Goal: Obtain resource: Download file/media

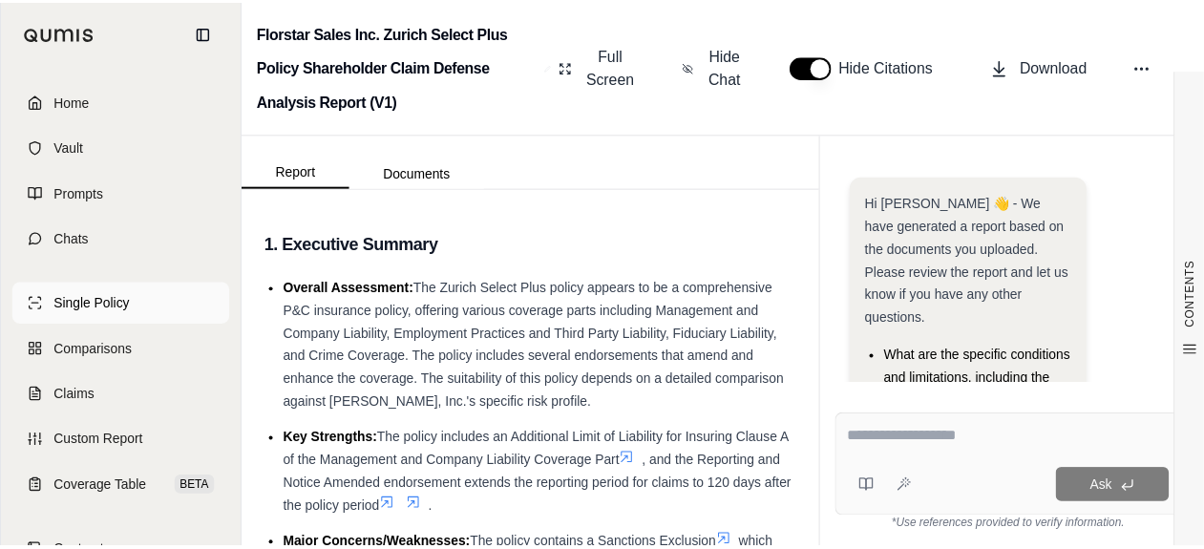
scroll to position [285, 0]
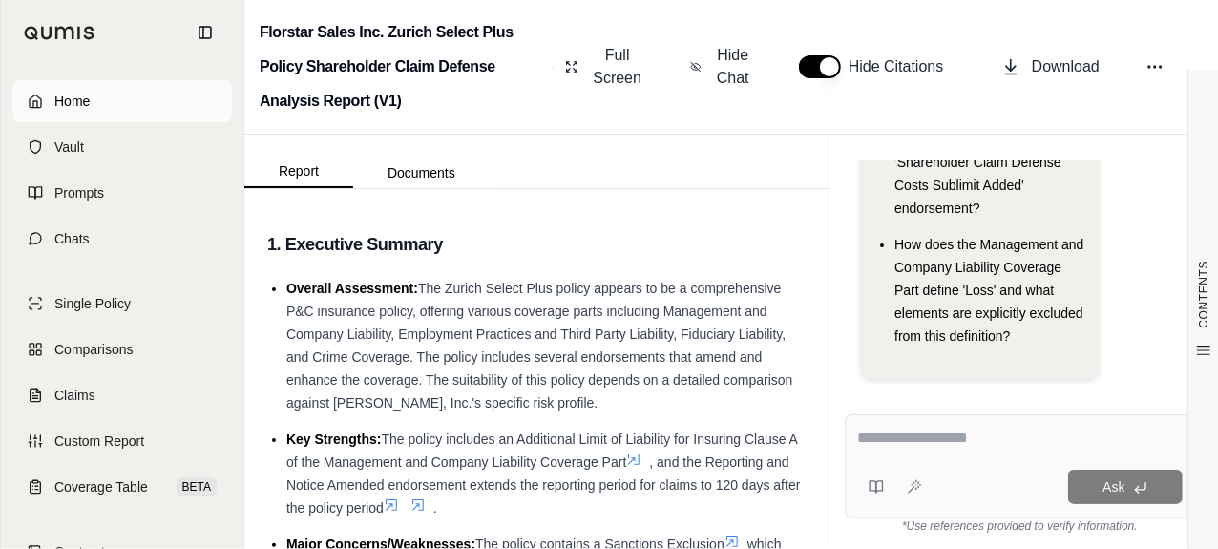
click at [93, 93] on link "Home" at bounding box center [122, 101] width 220 height 42
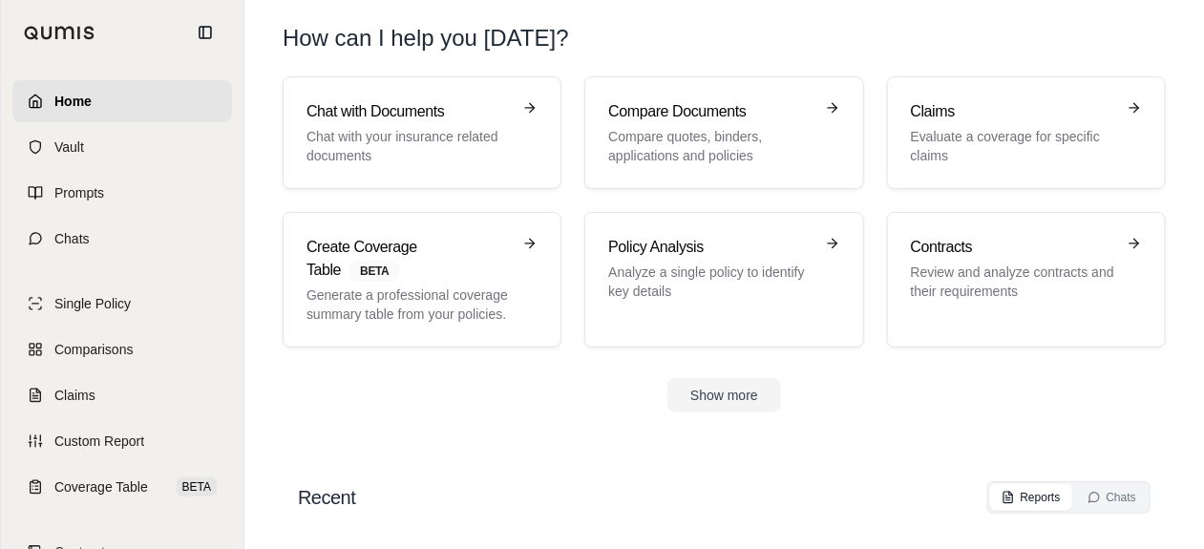
scroll to position [62, 0]
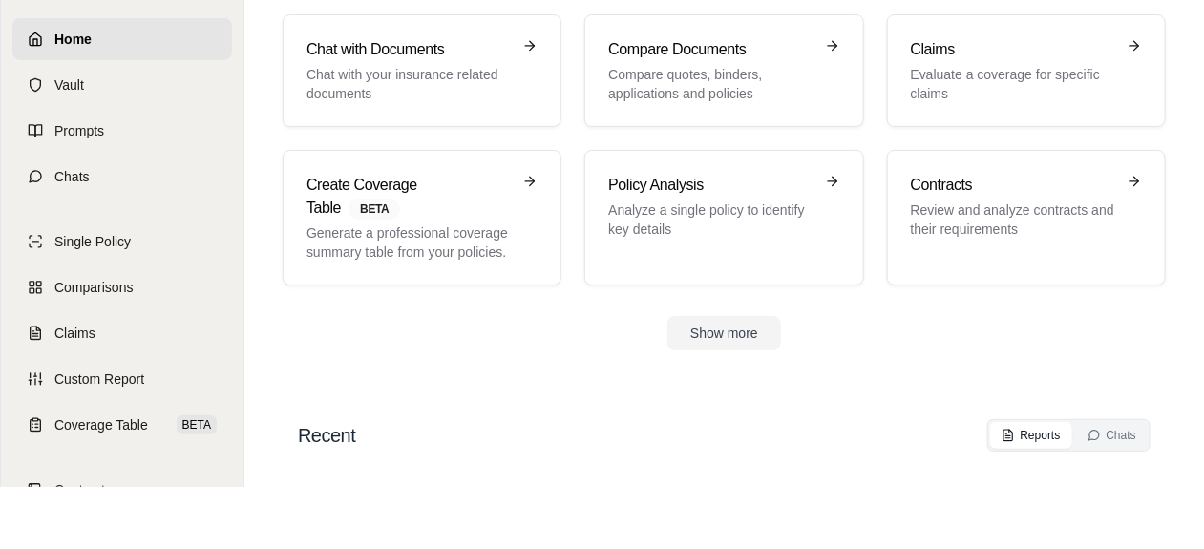
click at [334, 435] on h2 "Recent" at bounding box center [326, 435] width 57 height 27
click at [112, 250] on link "Single Policy" at bounding box center [122, 241] width 220 height 42
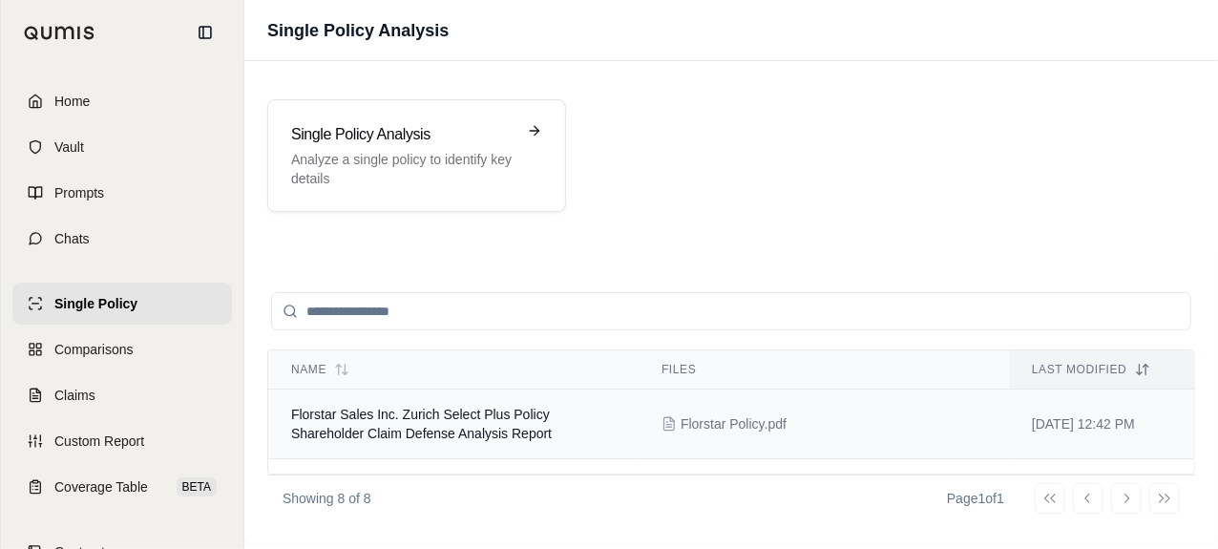
click at [571, 413] on td "Florstar Sales Inc. Zurich Select Plus Policy Shareholder Claim Defense Analysi…" at bounding box center [453, 424] width 370 height 70
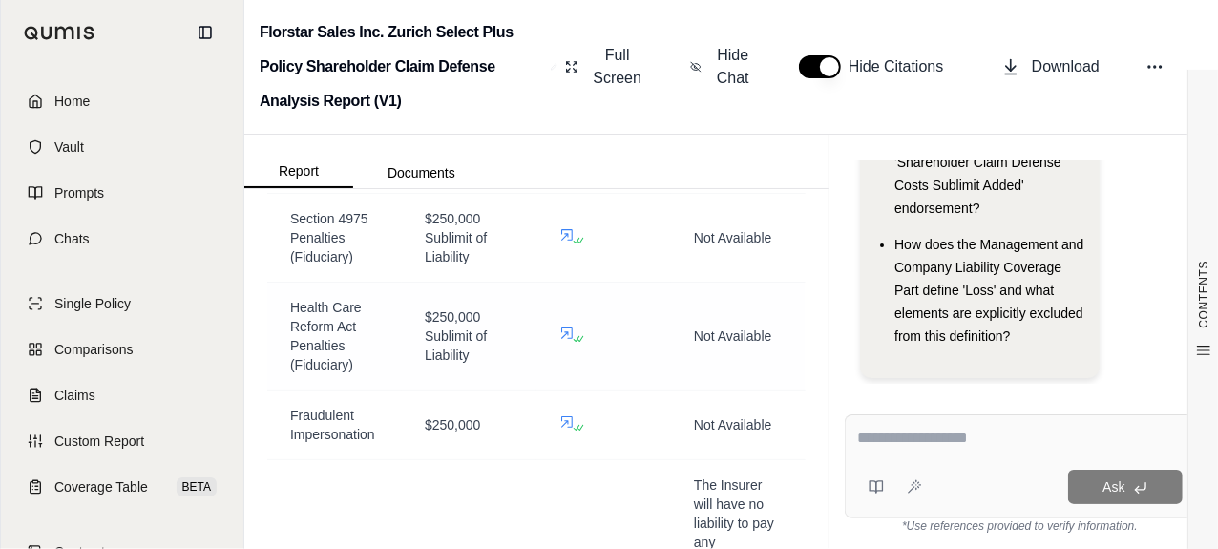
scroll to position [5822, 0]
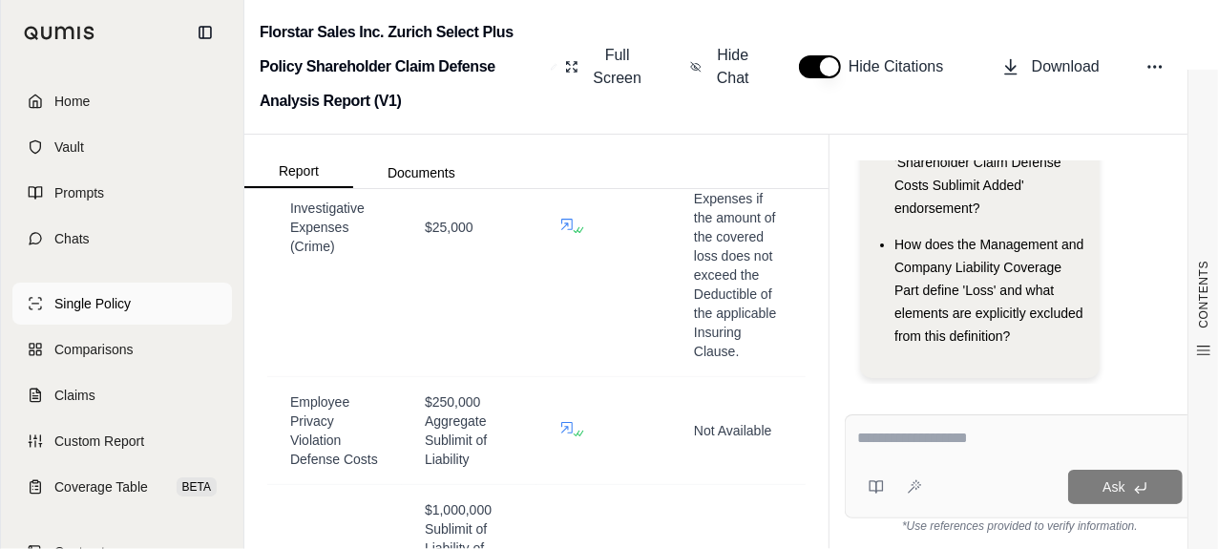
click at [93, 318] on link "Single Policy" at bounding box center [122, 304] width 220 height 42
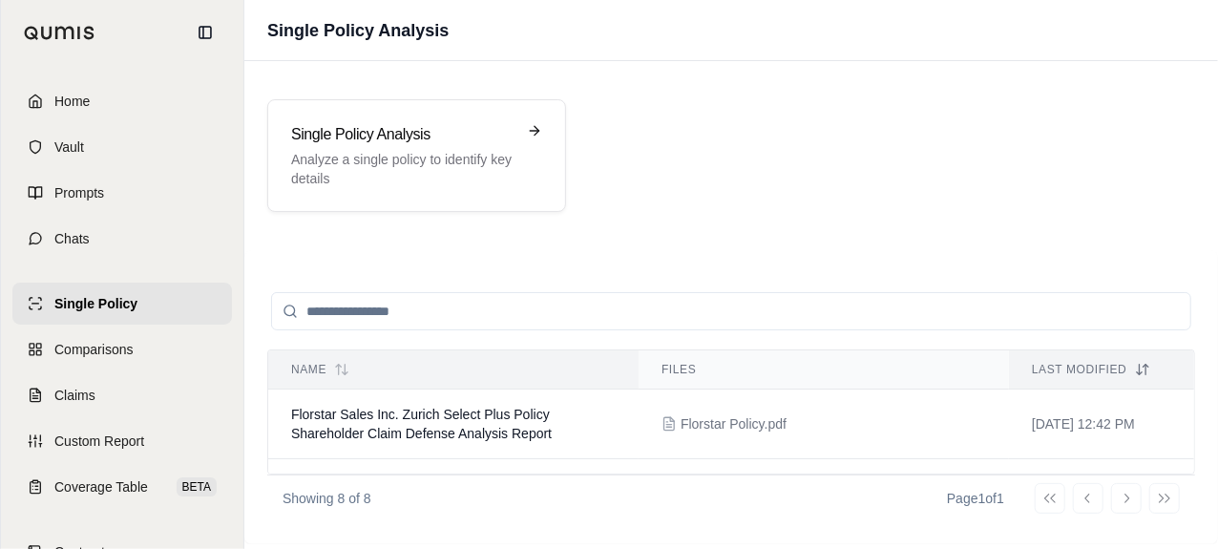
scroll to position [95, 0]
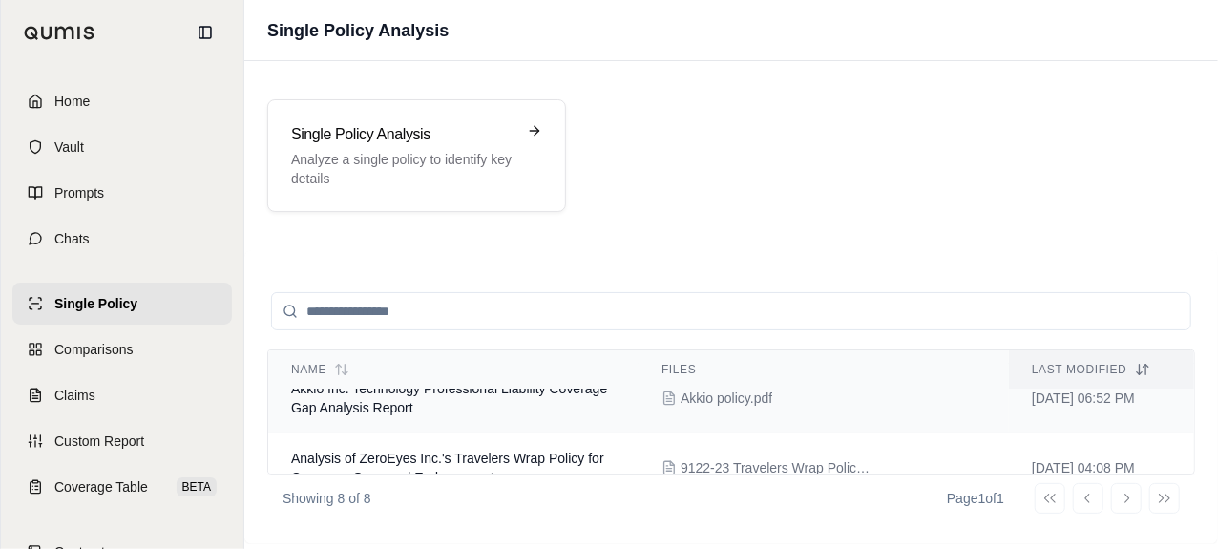
click at [555, 420] on td "Akkio Inc. Technology Professional Liability Coverage Gap Analysis Report" at bounding box center [453, 399] width 370 height 70
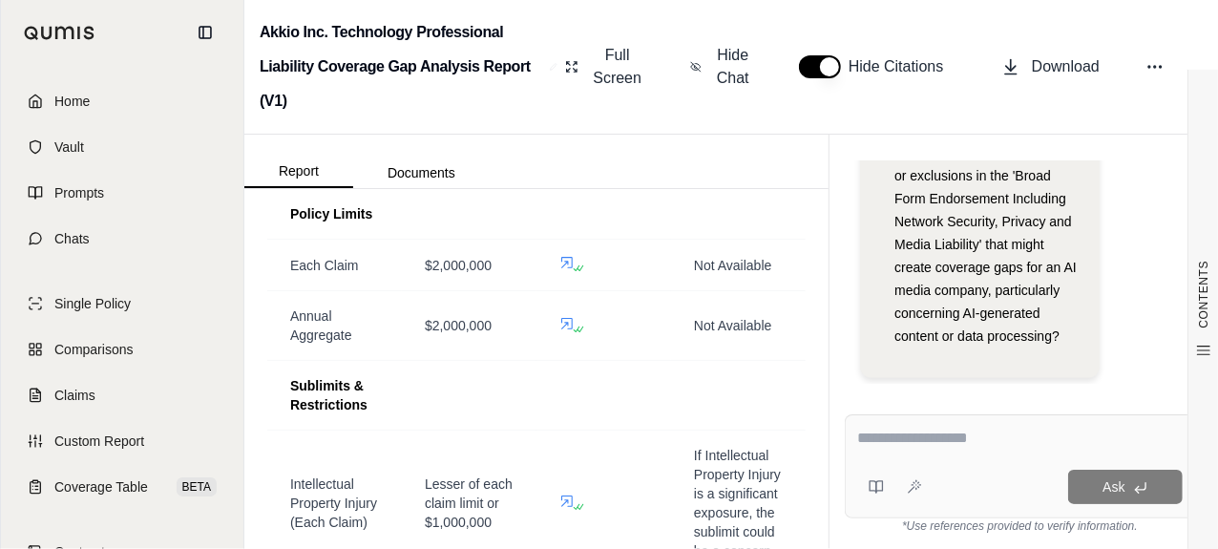
scroll to position [2386, 0]
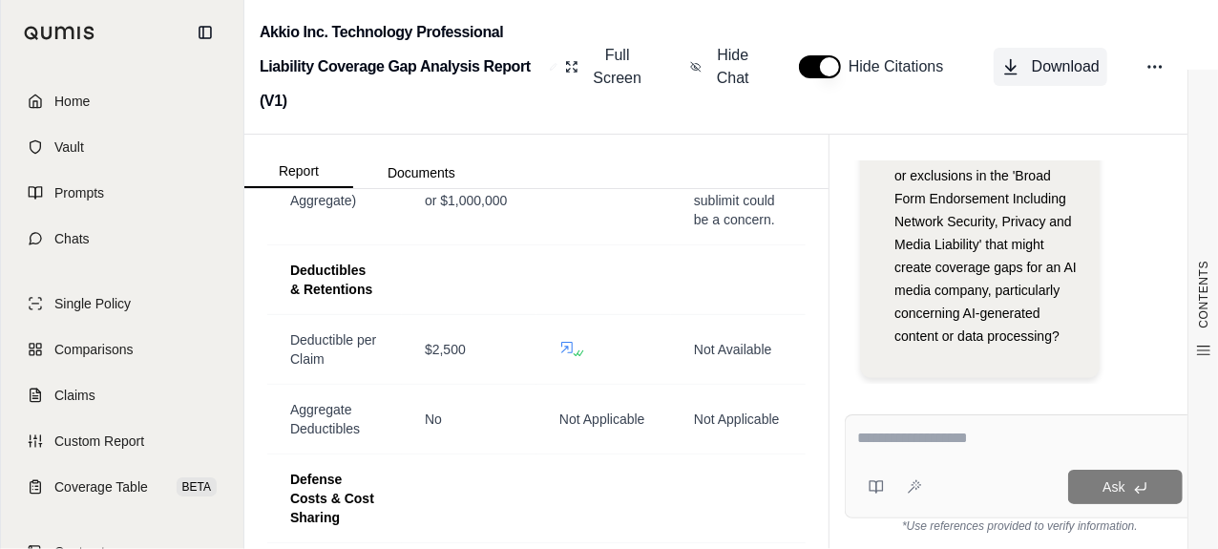
click at [1051, 64] on span "Download" at bounding box center [1066, 66] width 68 height 23
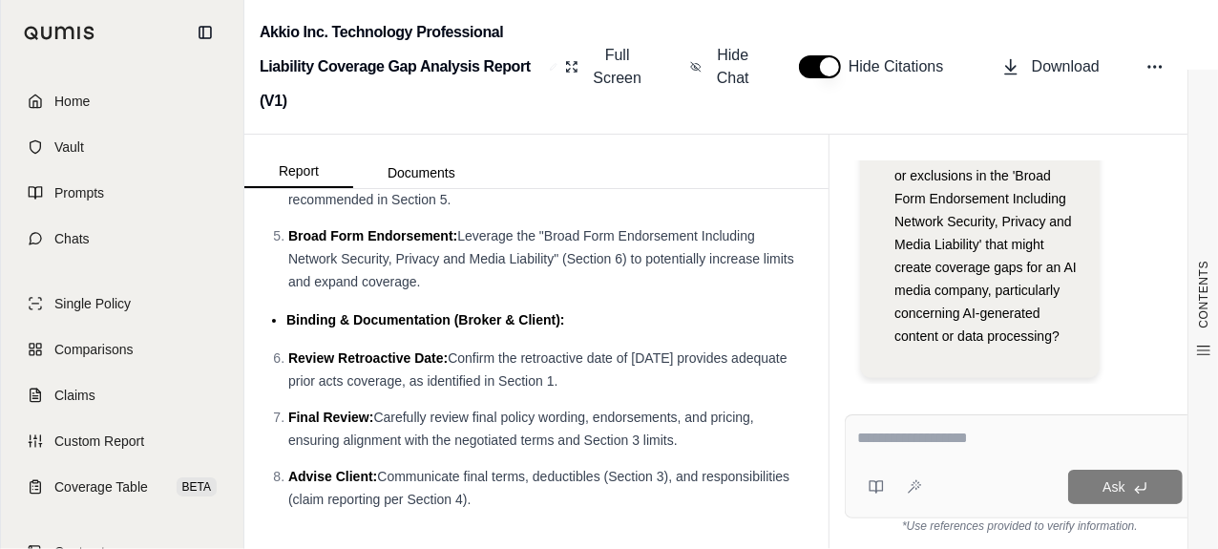
scroll to position [5885, 0]
click at [416, 178] on button "Documents" at bounding box center [421, 172] width 136 height 31
